Goal: Navigation & Orientation: Understand site structure

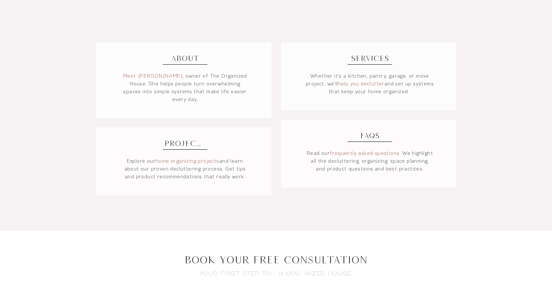
scroll to position [574, 0]
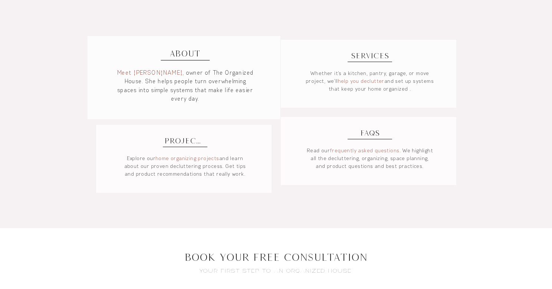
click at [152, 73] on link "Meet Michelle," at bounding box center [150, 72] width 67 height 7
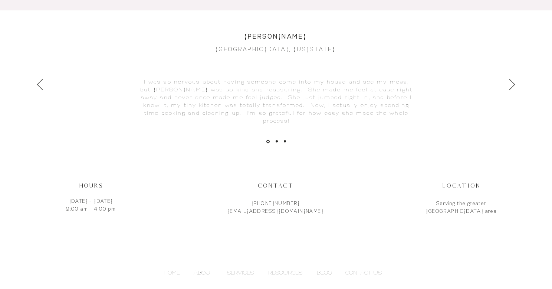
scroll to position [1775, 0]
click at [512, 84] on icon "Next" at bounding box center [512, 87] width 6 height 11
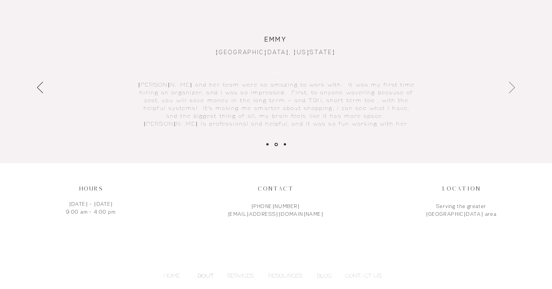
click at [511, 82] on icon "Next" at bounding box center [512, 87] width 6 height 11
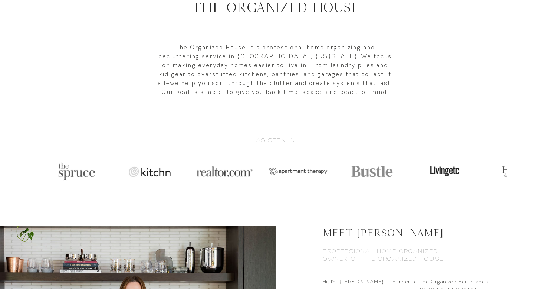
scroll to position [0, 0]
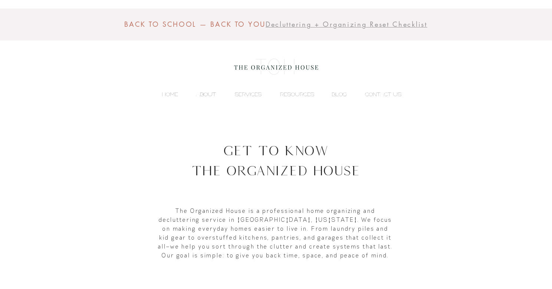
click at [206, 93] on p "ABOUT" at bounding box center [205, 94] width 27 height 11
click at [250, 93] on p "SERVICES" at bounding box center [248, 94] width 34 height 11
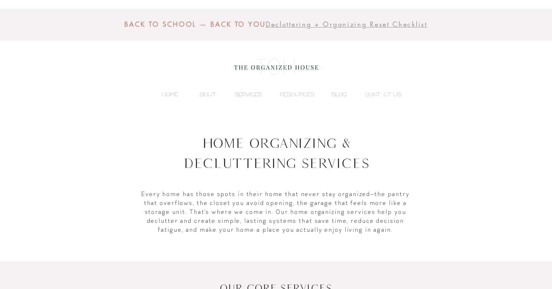
click at [247, 93] on p "SERVICES" at bounding box center [248, 94] width 34 height 11
click at [296, 94] on p "RESOURCES" at bounding box center [297, 94] width 42 height 11
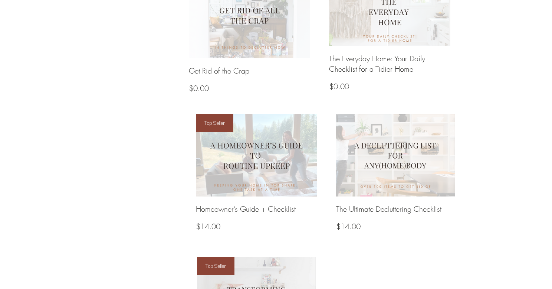
scroll to position [655, 0]
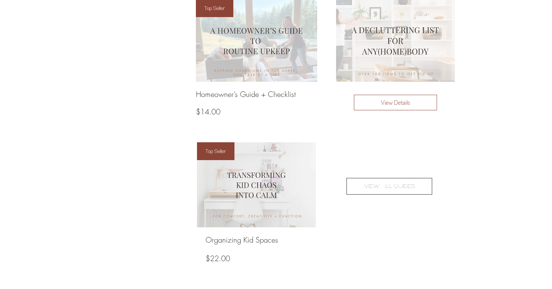
click at [391, 33] on img at bounding box center [395, 40] width 127 height 88
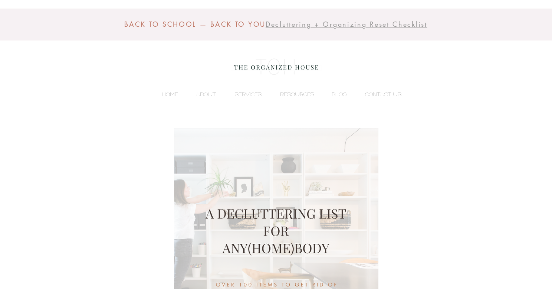
click at [342, 93] on p "BLOG" at bounding box center [339, 94] width 23 height 11
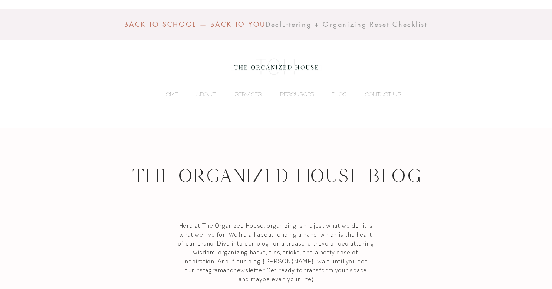
click at [342, 93] on p "BLOG" at bounding box center [339, 94] width 23 height 11
click at [383, 97] on p "CONTACT US" at bounding box center [383, 94] width 44 height 11
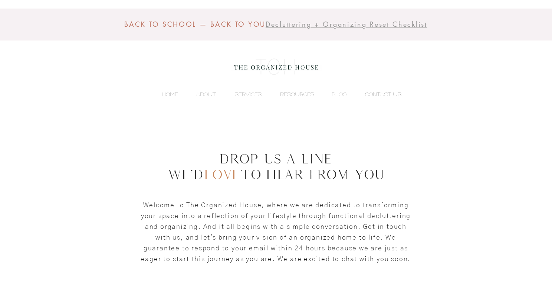
click at [382, 93] on p "CONTACT US" at bounding box center [383, 94] width 44 height 11
